Goal: Information Seeking & Learning: Learn about a topic

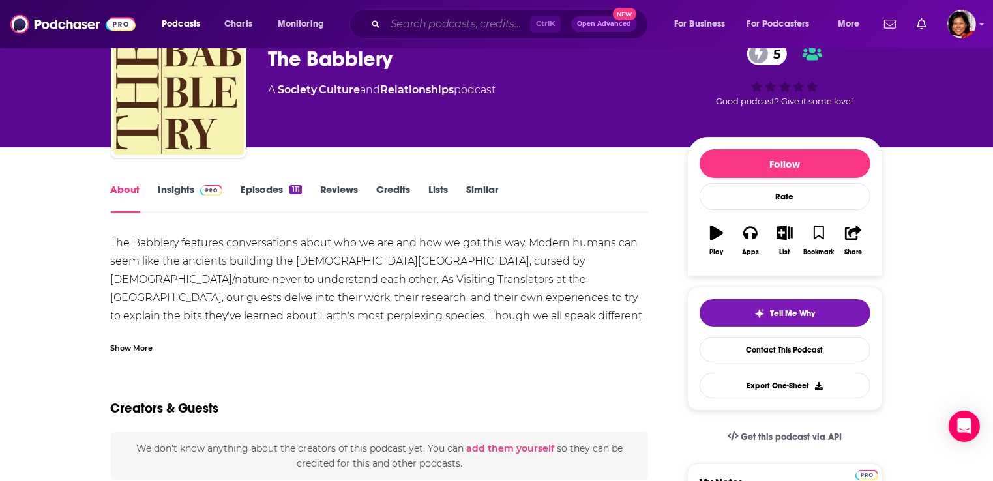
click at [409, 26] on input "Search podcasts, credits, & more..." at bounding box center [457, 24] width 145 height 21
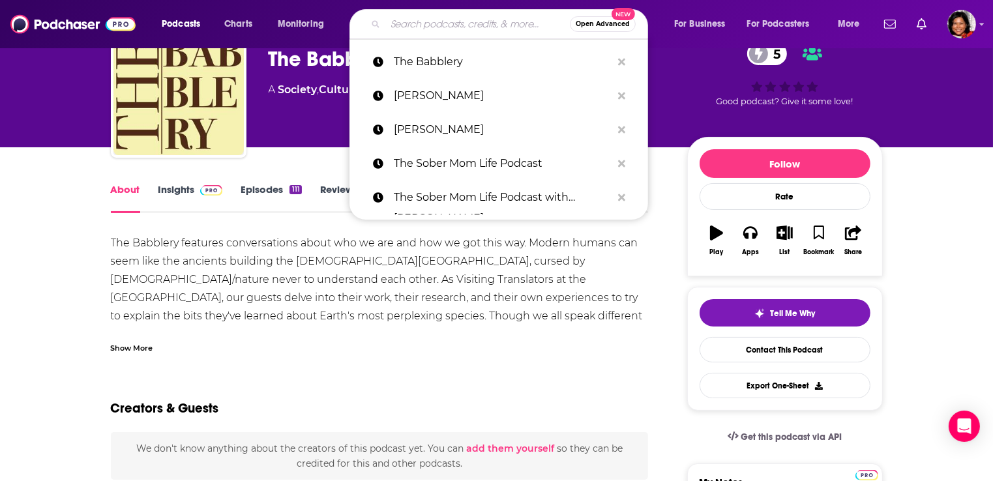
paste input "The [DATE] Podcast"
type input "The [DATE] Podcast"
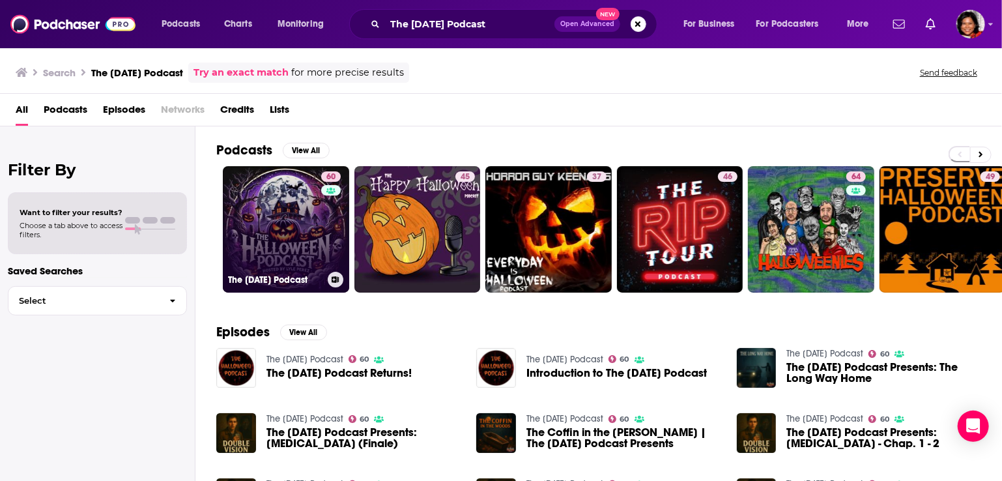
click at [285, 221] on link "60 The [DATE] Podcast" at bounding box center [286, 229] width 126 height 126
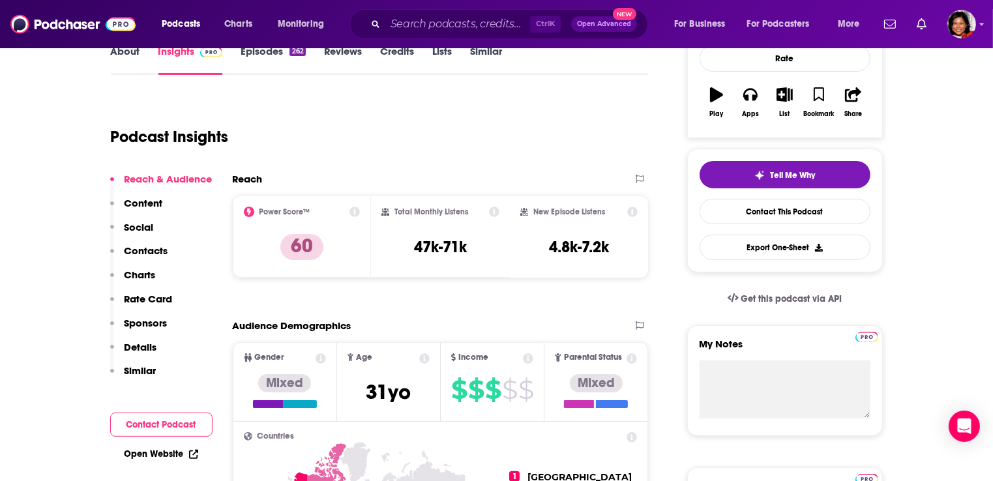
scroll to position [130, 0]
